Goal: Information Seeking & Learning: Learn about a topic

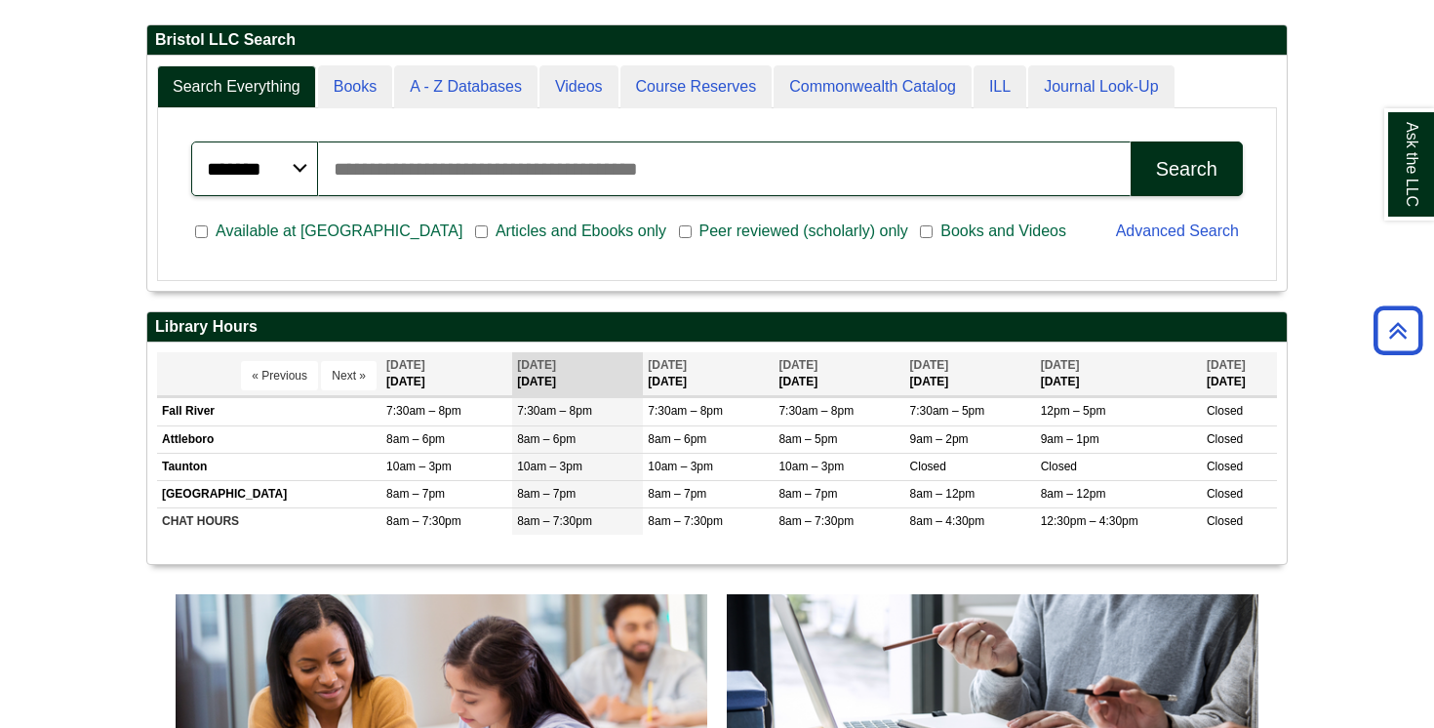
scroll to position [235, 1139]
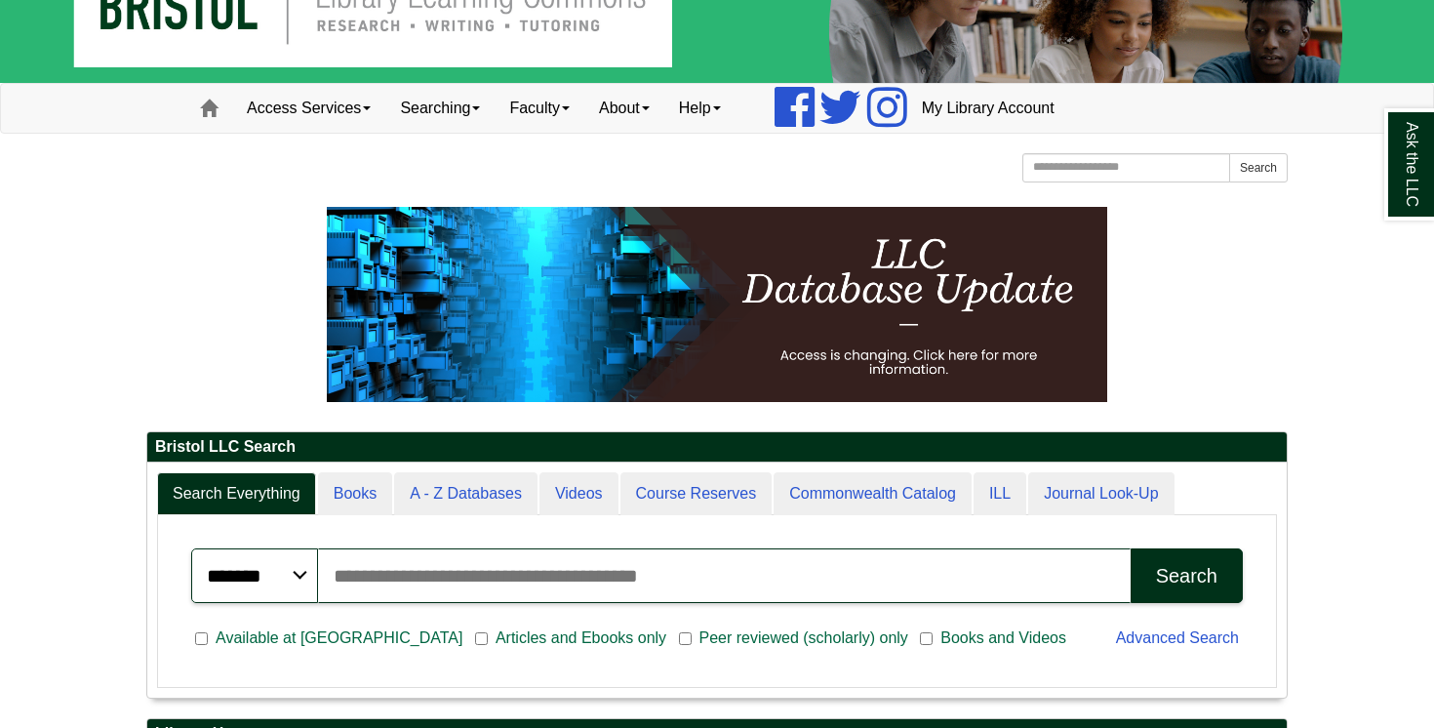
scroll to position [235, 1139]
click at [633, 107] on link "About" at bounding box center [624, 108] width 80 height 49
click at [557, 107] on link "Faculty" at bounding box center [539, 108] width 90 height 49
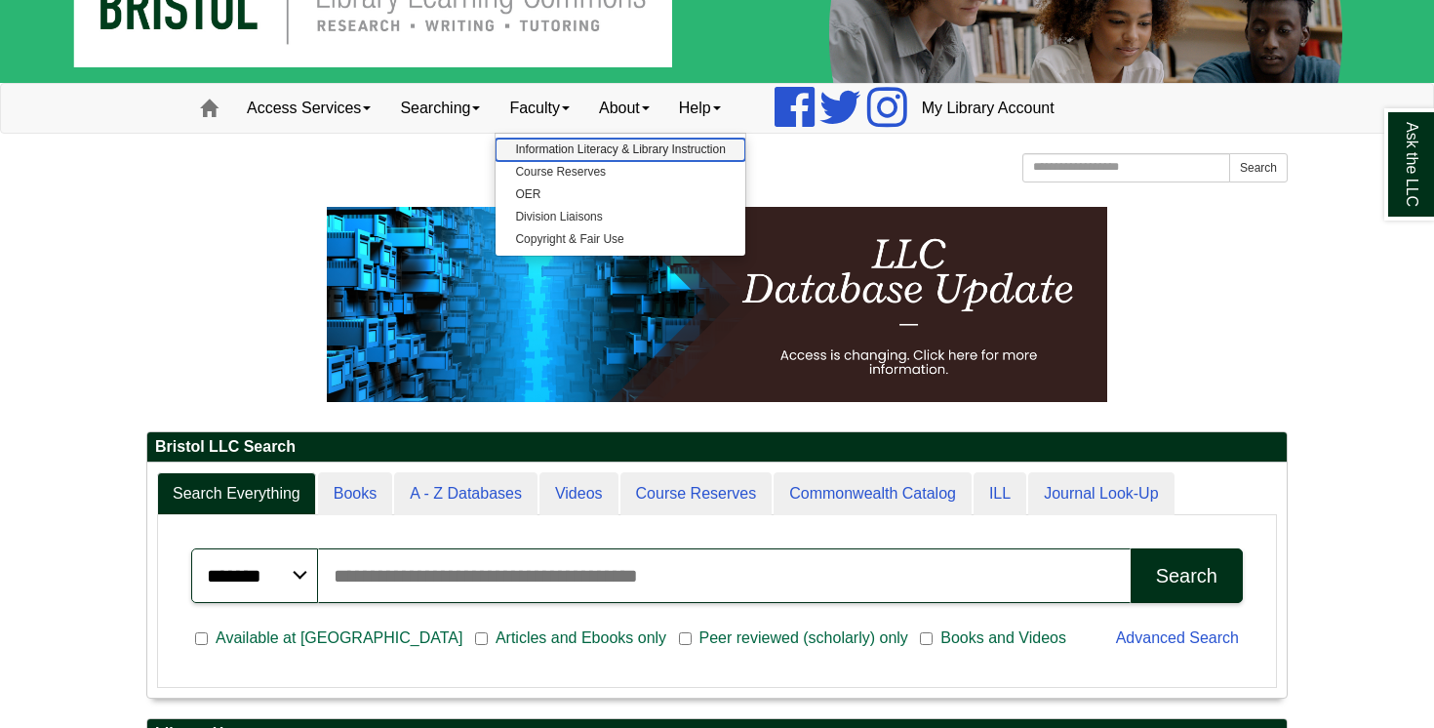
click at [592, 152] on link "Information Literacy & Library Instruction" at bounding box center [619, 149] width 249 height 22
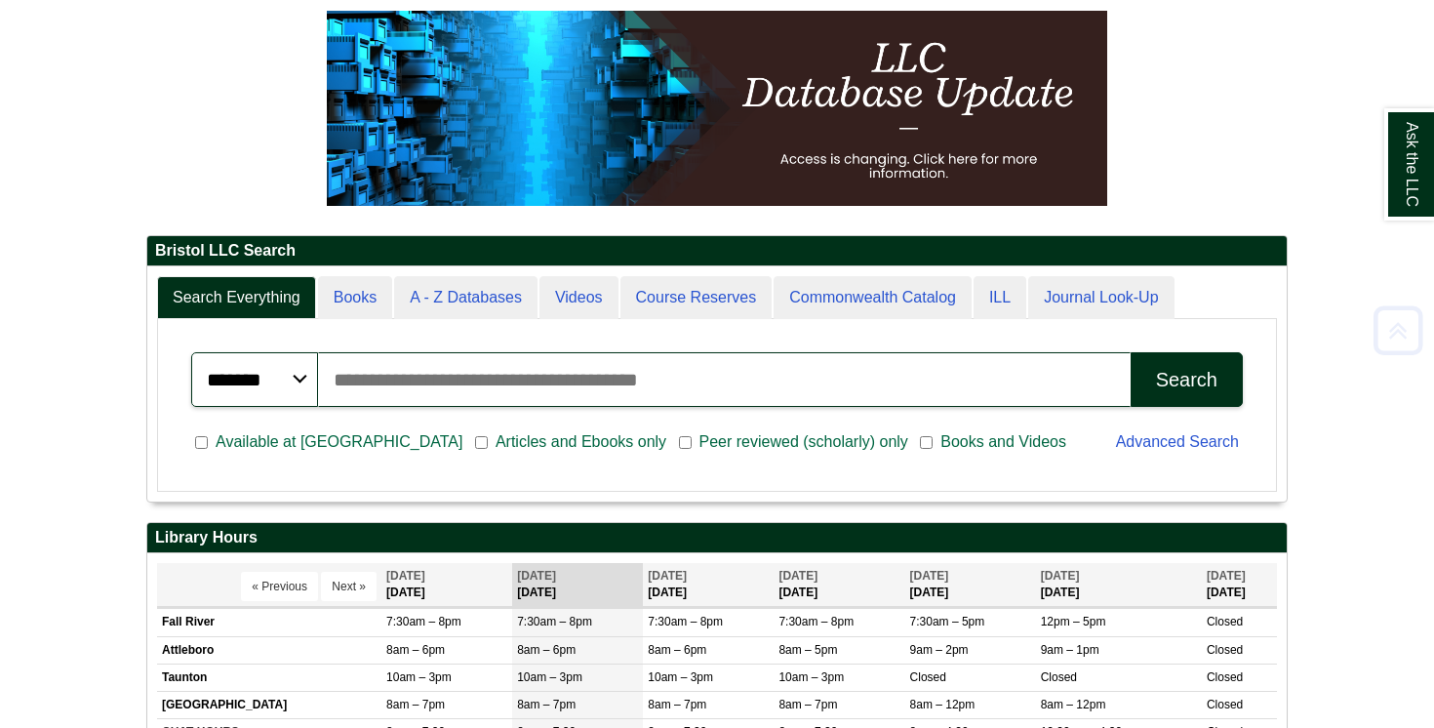
scroll to position [274, 0]
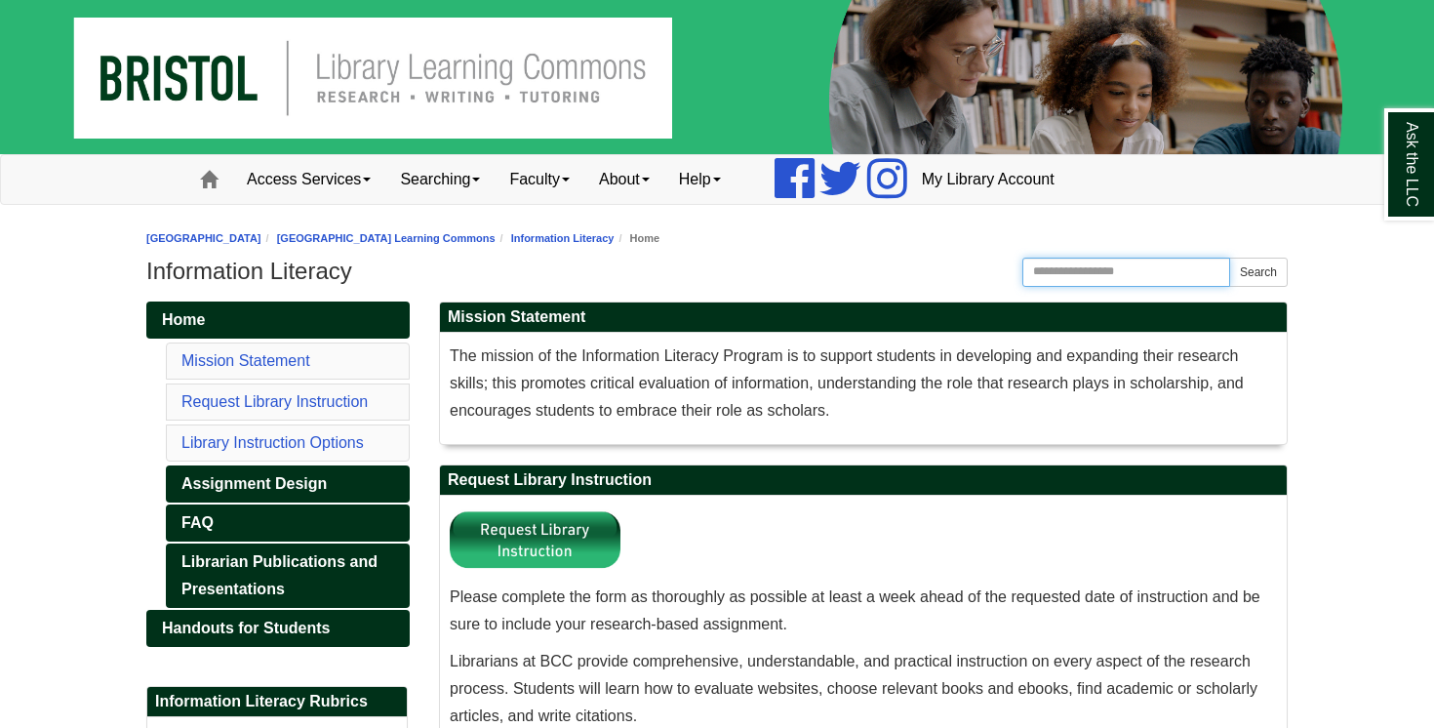
click at [1092, 269] on input "Search this Guide" at bounding box center [1126, 271] width 208 height 29
type input "**********"
click at [1229, 257] on button "Search" at bounding box center [1258, 271] width 59 height 29
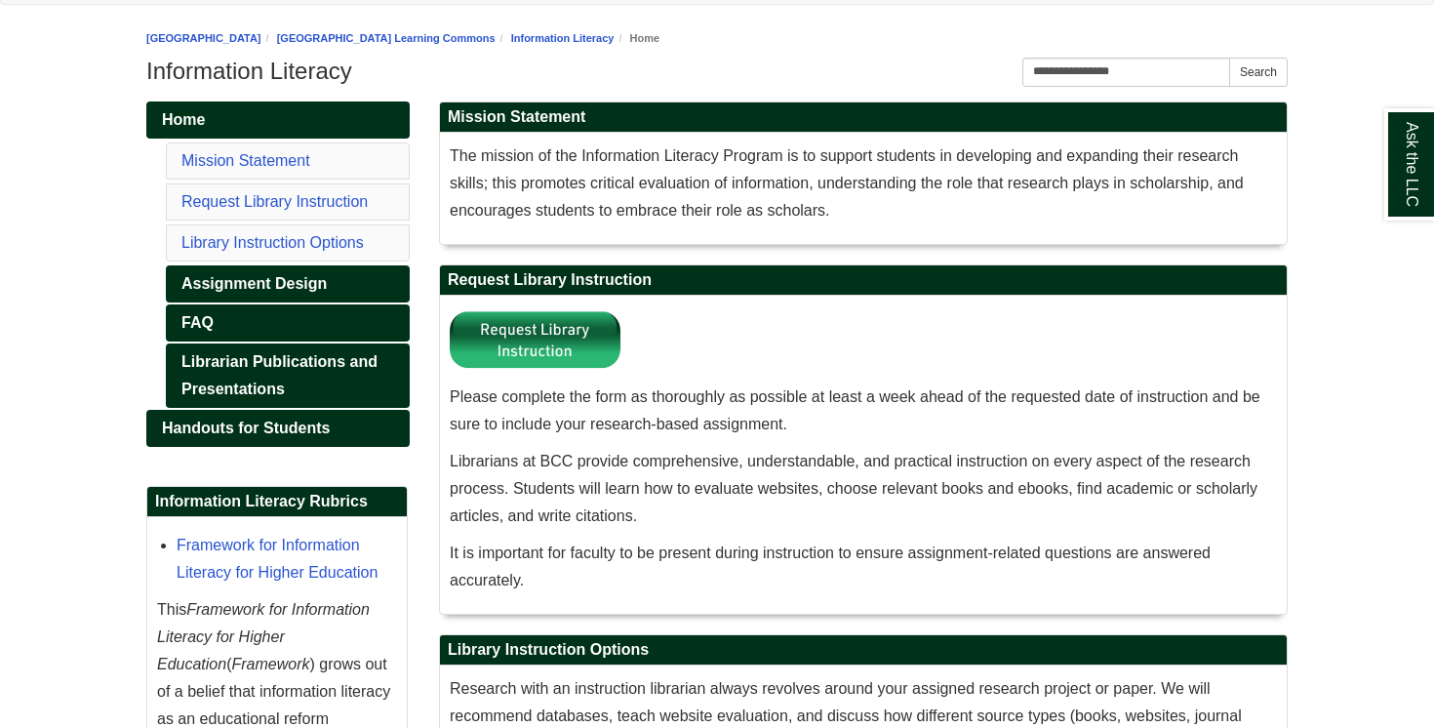
scroll to position [202, 0]
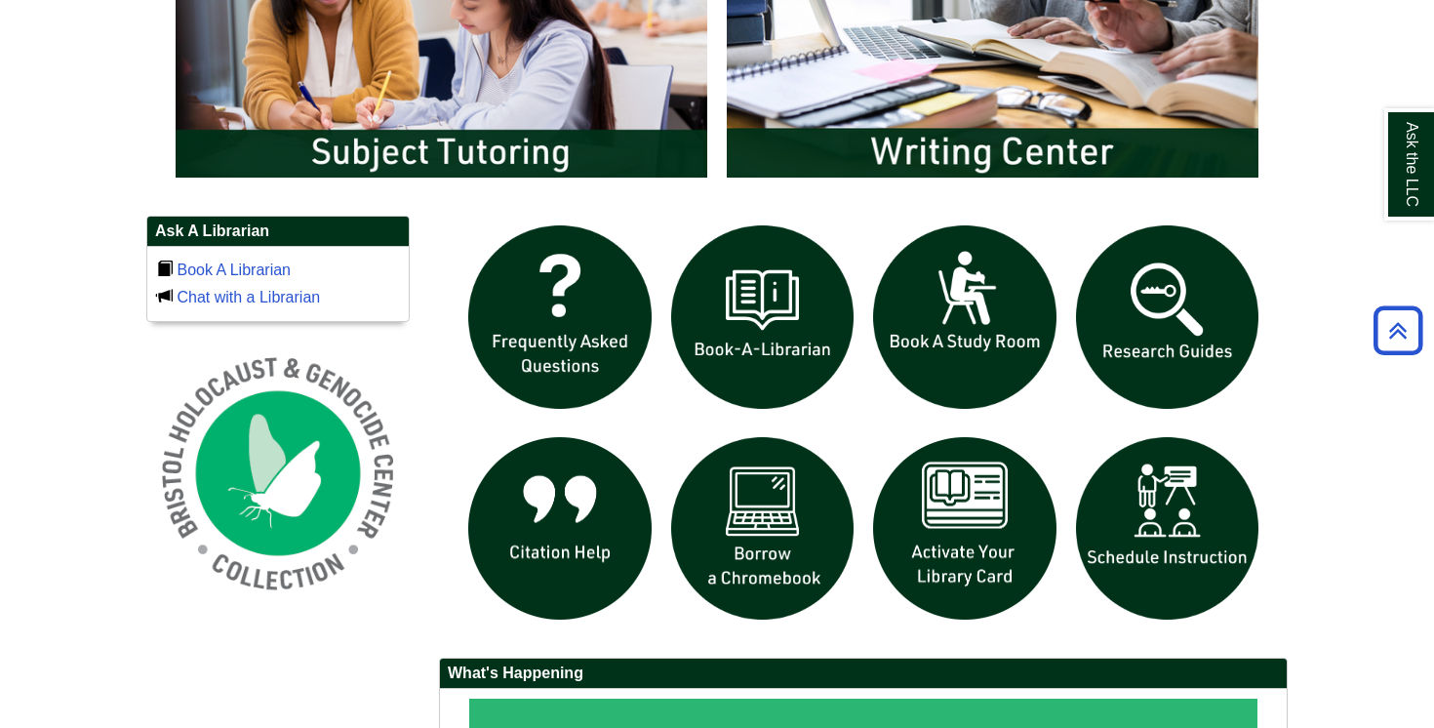
scroll to position [1170, 0]
